Goal: Information Seeking & Learning: Learn about a topic

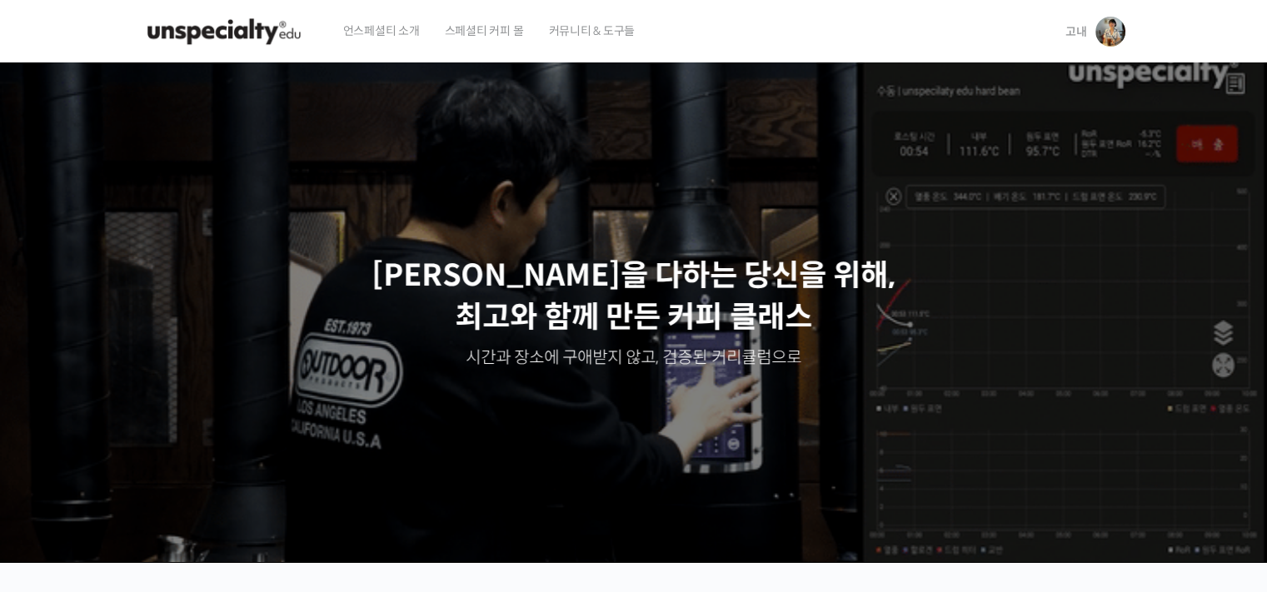
click at [1093, 27] on link "고내" at bounding box center [1095, 31] width 60 height 63
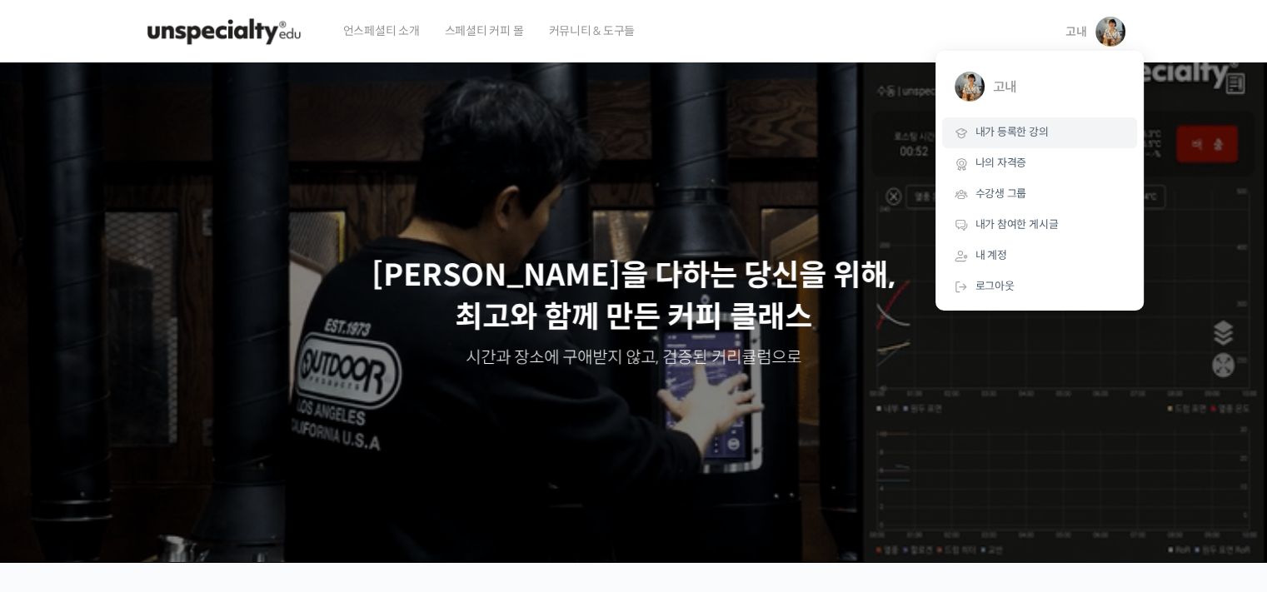
click at [1063, 129] on link "내가 등록한 강의" at bounding box center [1039, 132] width 195 height 31
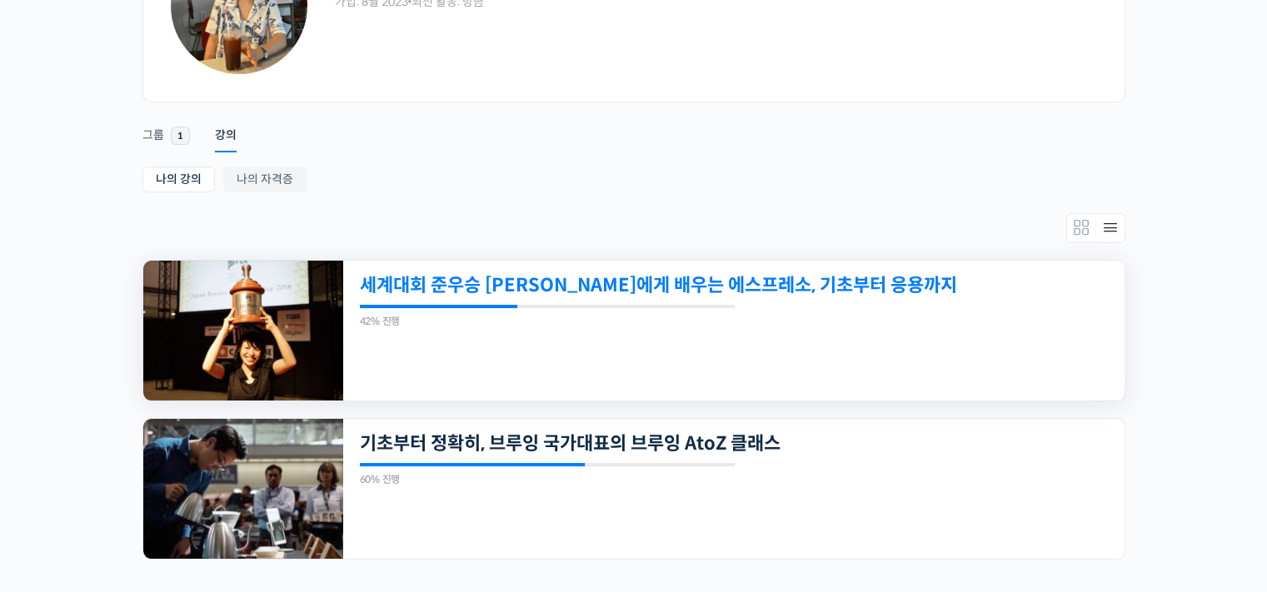
click at [433, 284] on link "세계대회 준우승 [PERSON_NAME]에게 배우는 에스프레소, 기초부터 응용까지" at bounding box center [659, 285] width 598 height 22
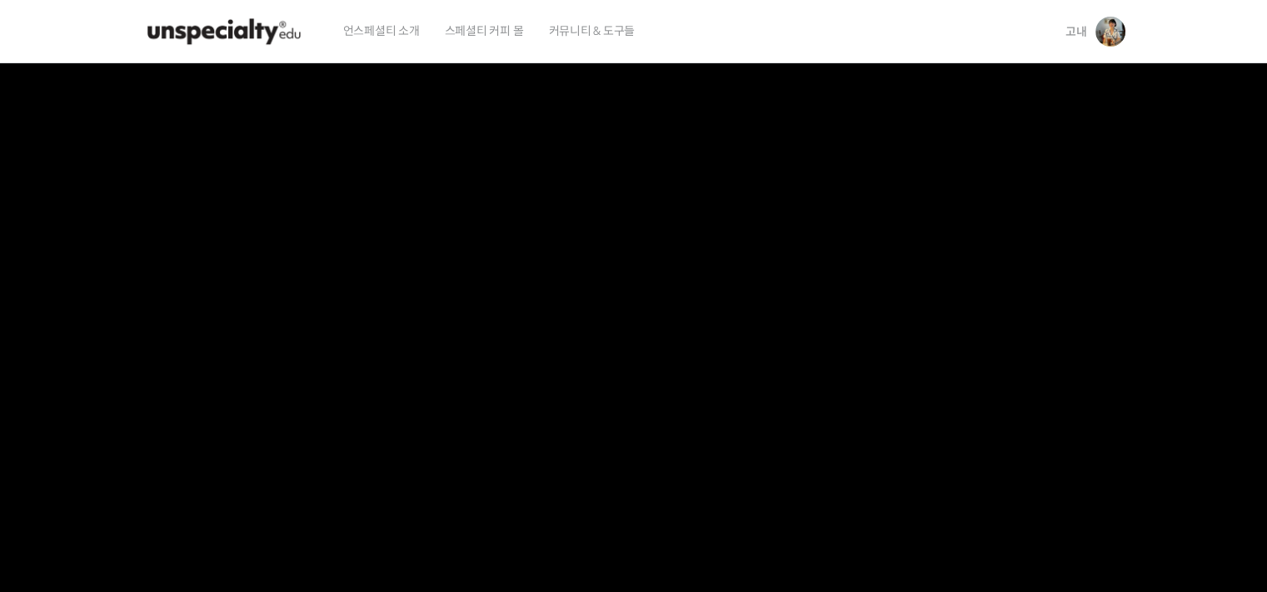
scroll to position [500, 0]
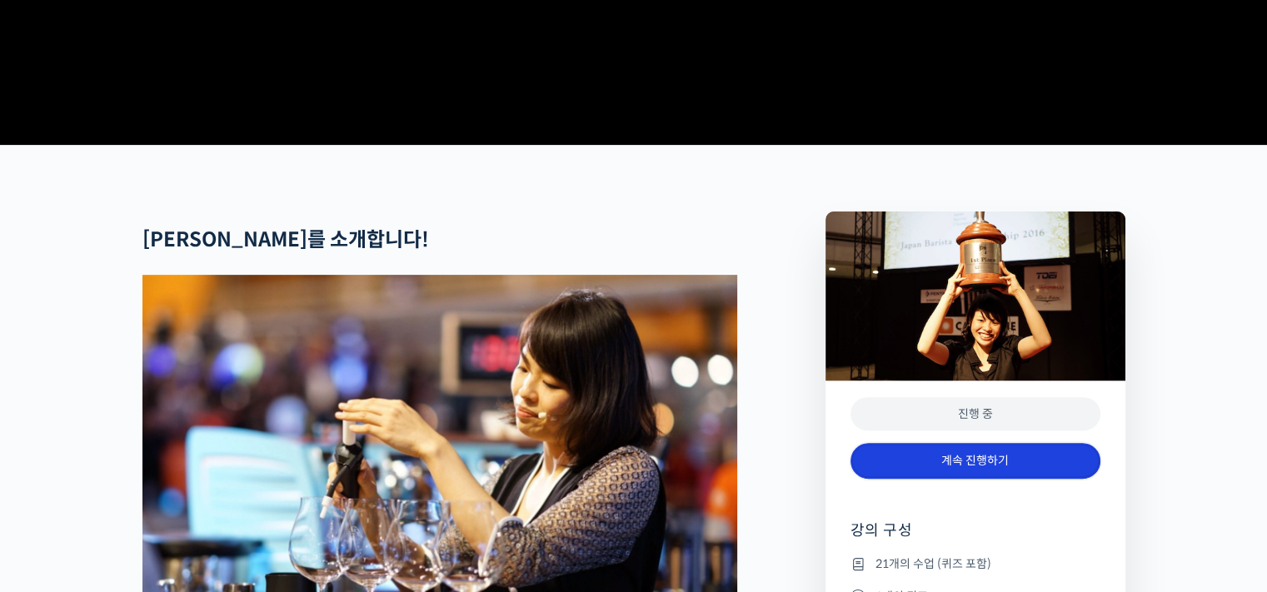
click at [922, 479] on link "계속 진행하기" at bounding box center [976, 461] width 250 height 36
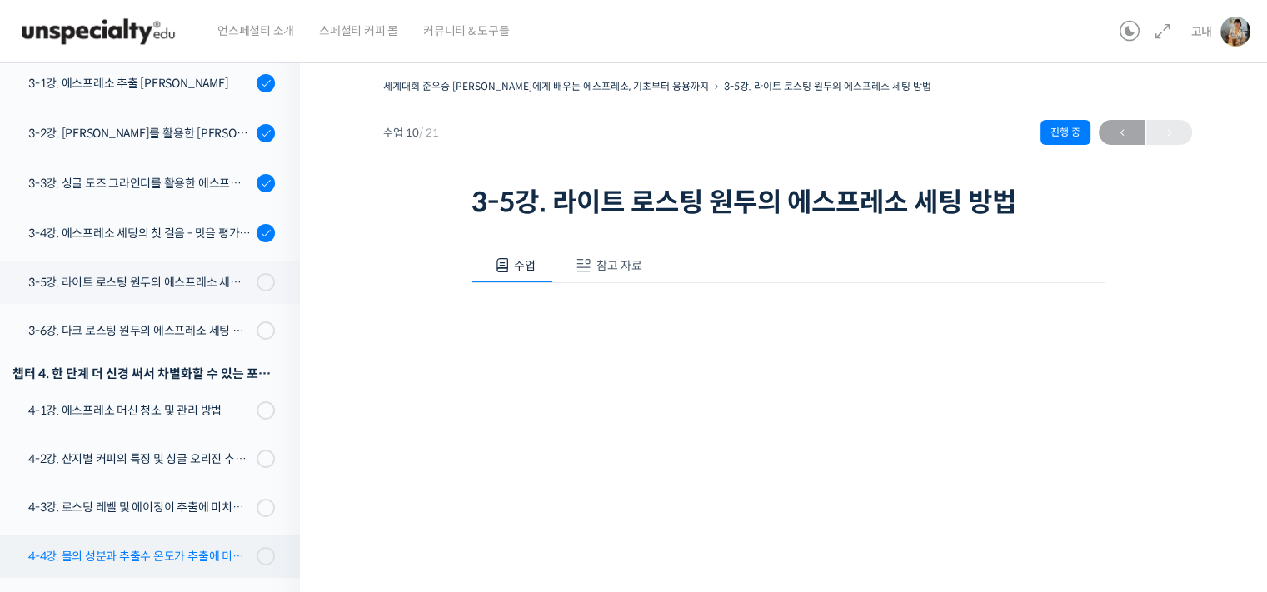
scroll to position [503, 0]
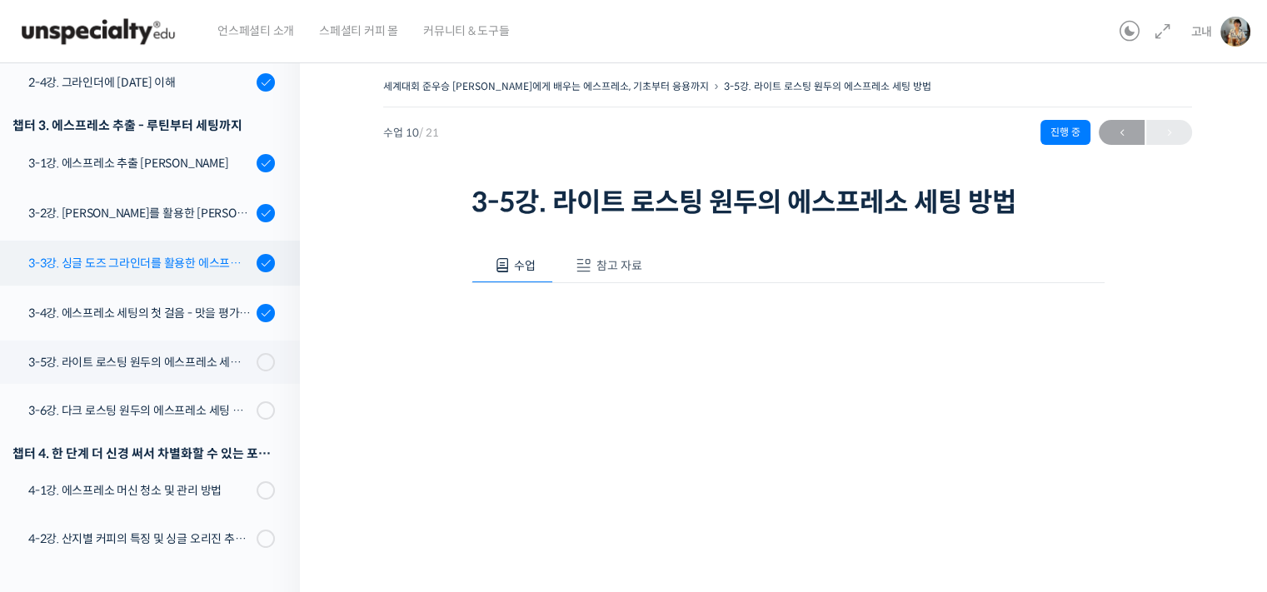
click at [135, 254] on div "3-3강. 싱글 도즈 그라인더를 활용한 에스프레소 추출 [PERSON_NAME]" at bounding box center [139, 263] width 223 height 18
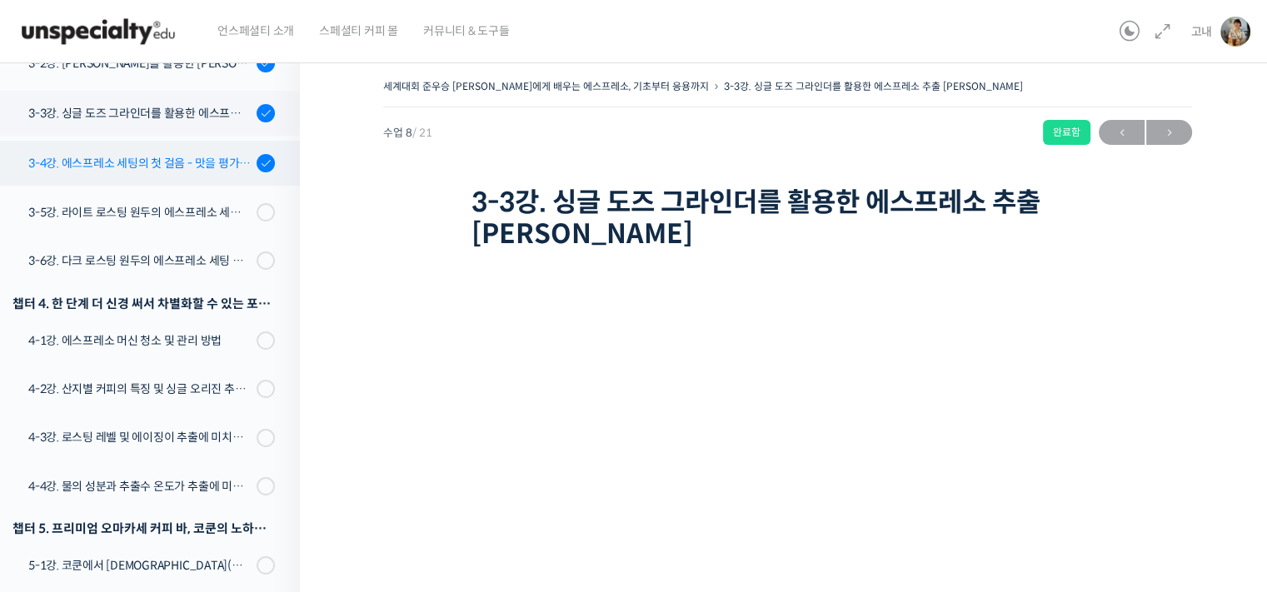
click at [187, 154] on div "3-4강. 에스프레소 세팅의 첫 걸음 - 맛을 평가하는 3단계 프로세스 & TDS 측정" at bounding box center [139, 163] width 223 height 18
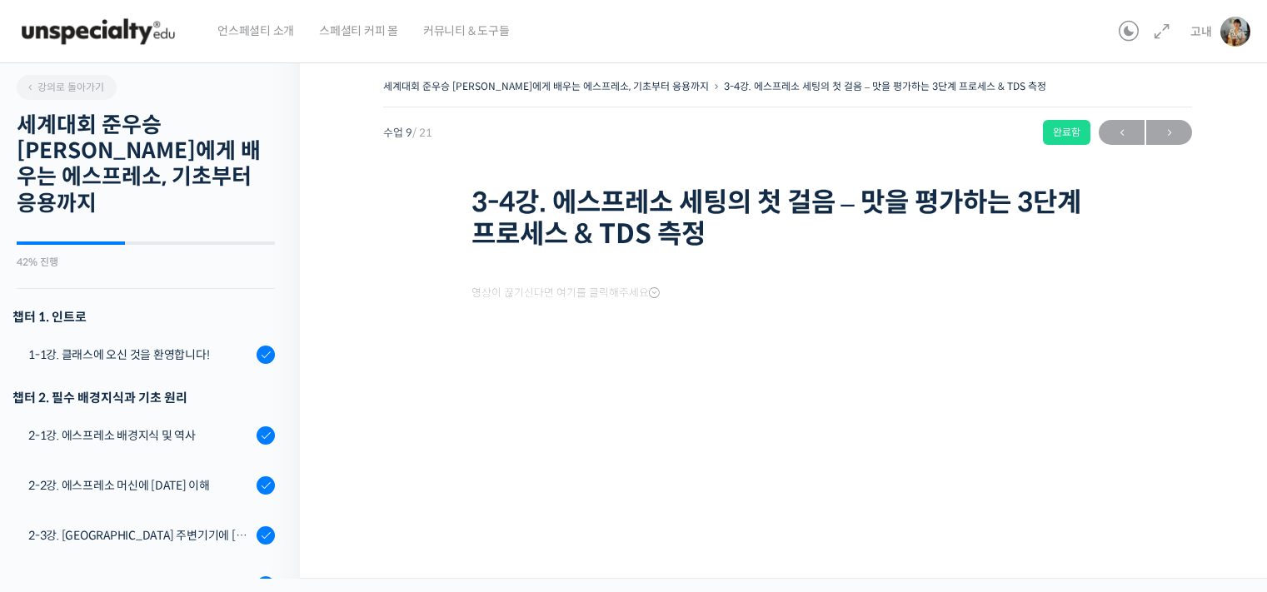
click at [186, 137] on h2 "세계대회 준우승 [PERSON_NAME]에게 배우는 에스프레소, 기초부터 응용까지" at bounding box center [146, 164] width 258 height 104
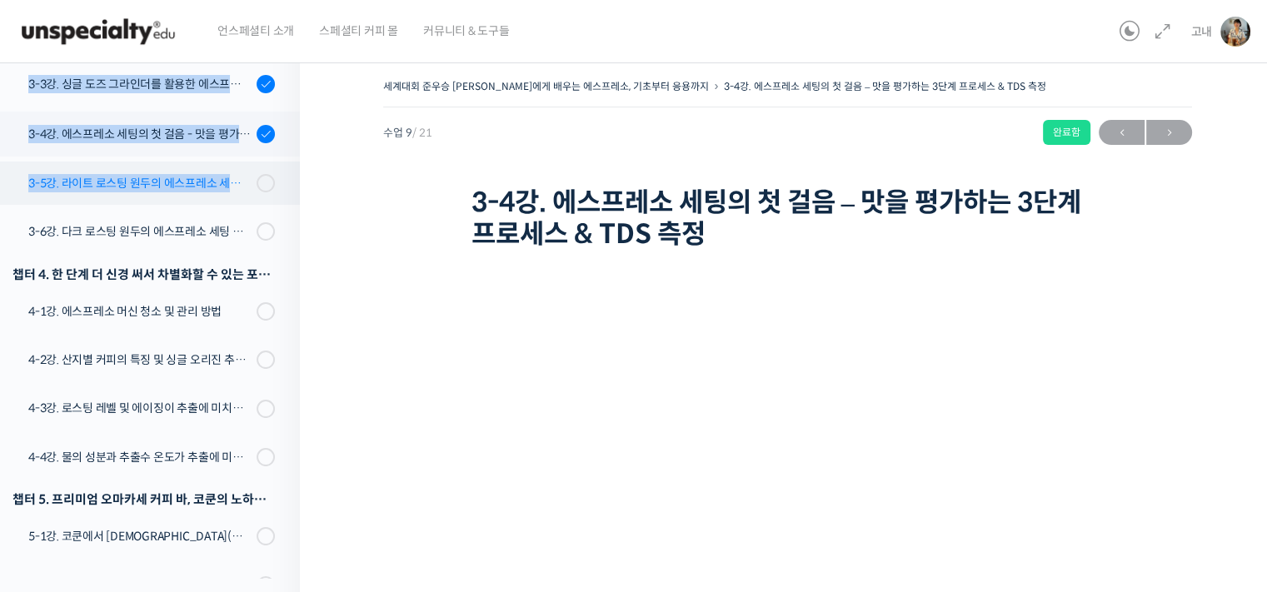
scroll to position [703, 0]
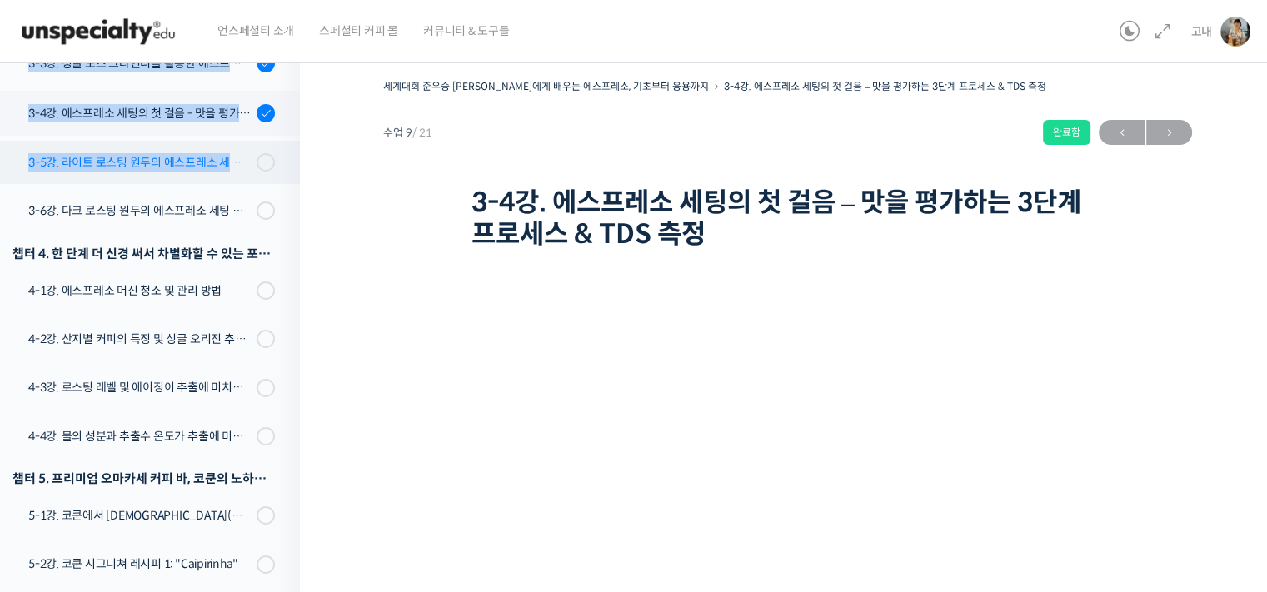
drag, startPoint x: 0, startPoint y: 0, endPoint x: 186, endPoint y: 137, distance: 230.6
click at [186, 137] on div "강의로 돌아가기 세계대회 준우승 [PERSON_NAME]에게 배우는 에스프레소, 기초부터 응용까지 42% 진행 최근 활동: [DATE] 3:0…" at bounding box center [146, 314] width 308 height 529
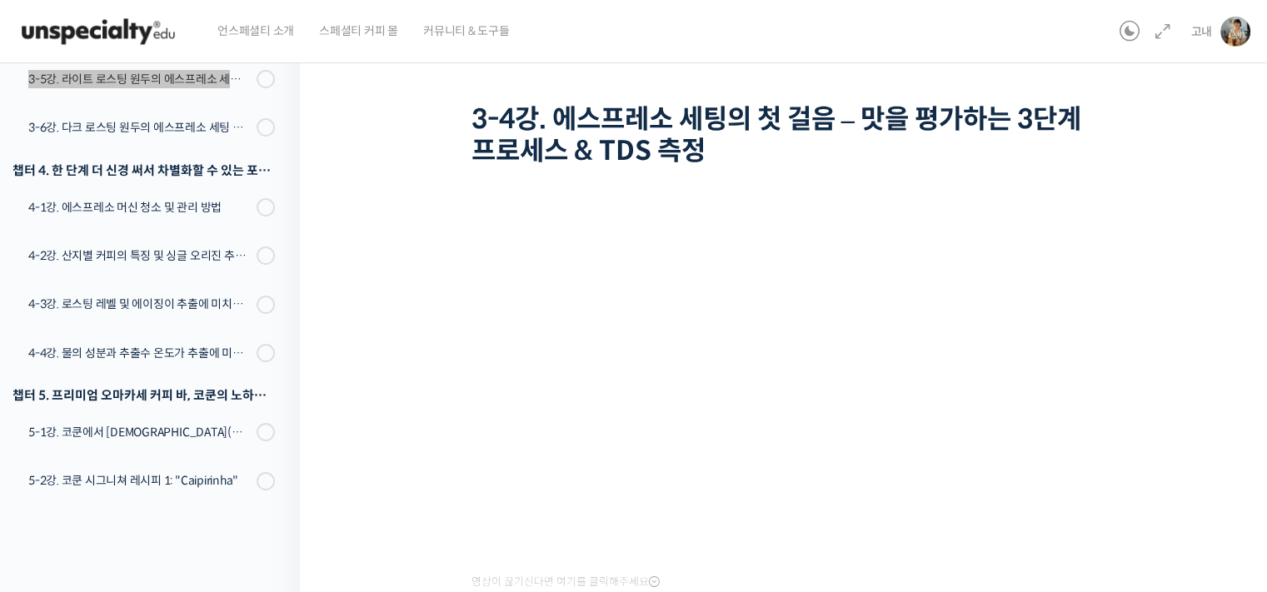
scroll to position [67, 0]
